Goal: Task Accomplishment & Management: Complete application form

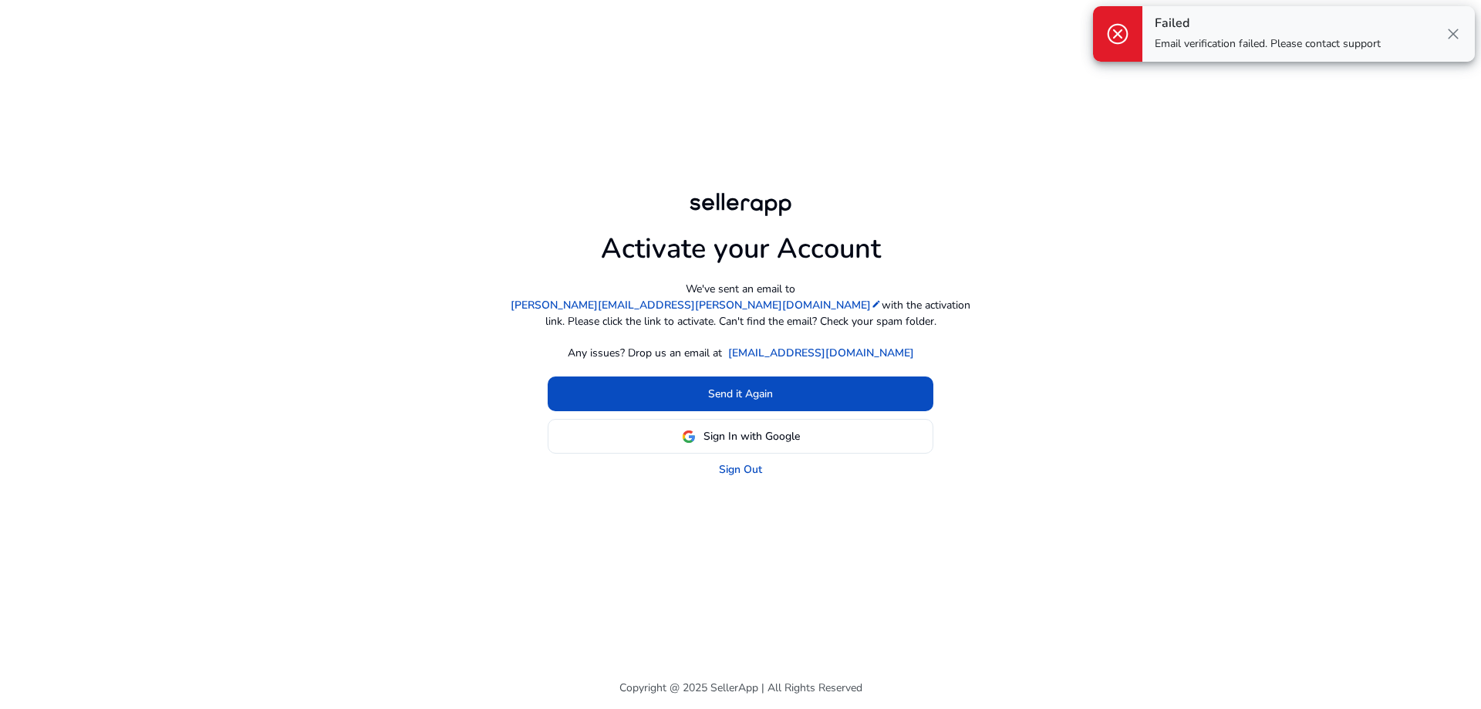
click at [1464, 38] on div "Failed Email verification failed. Please contact support close" at bounding box center [1309, 34] width 333 height 56
click at [1457, 31] on span "close" at bounding box center [1453, 34] width 19 height 19
